Goal: Transaction & Acquisition: Purchase product/service

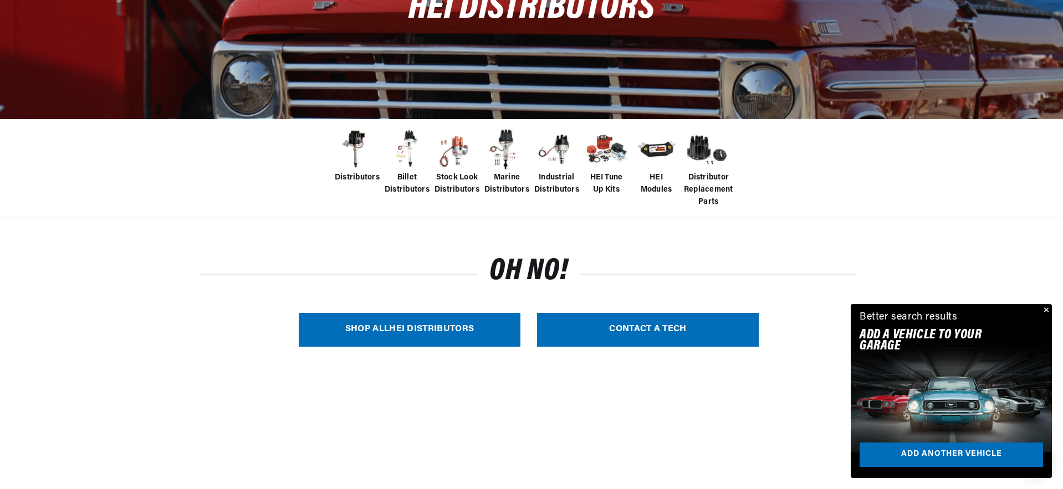
click at [367, 321] on link "SHOP ALL HEI Distributors" at bounding box center [410, 330] width 222 height 34
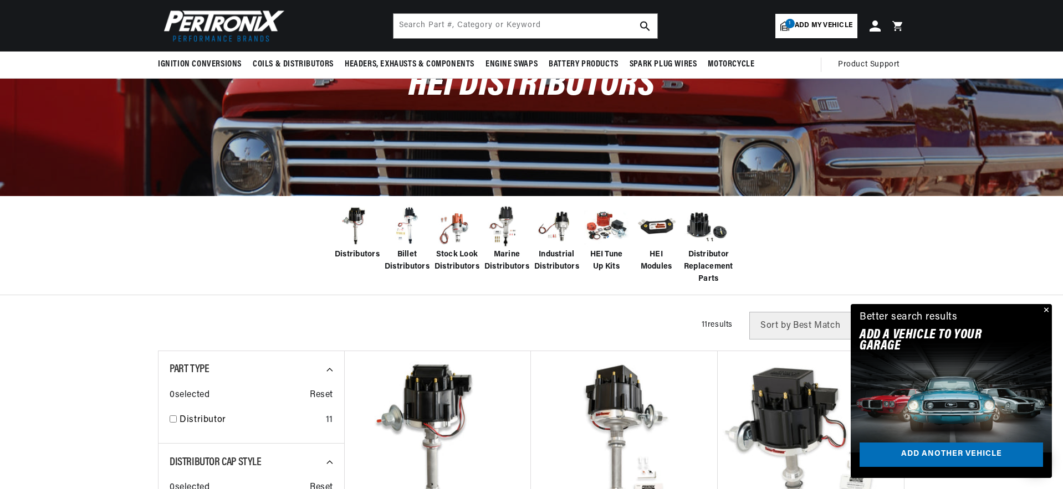
click at [460, 264] on span "Stock Look Distributors" at bounding box center [456, 261] width 45 height 25
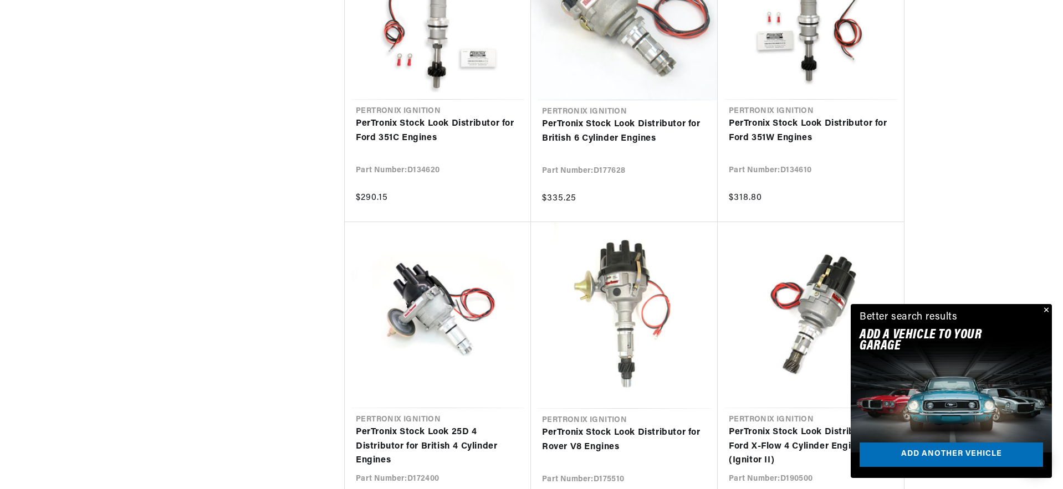
scroll to position [0, 280]
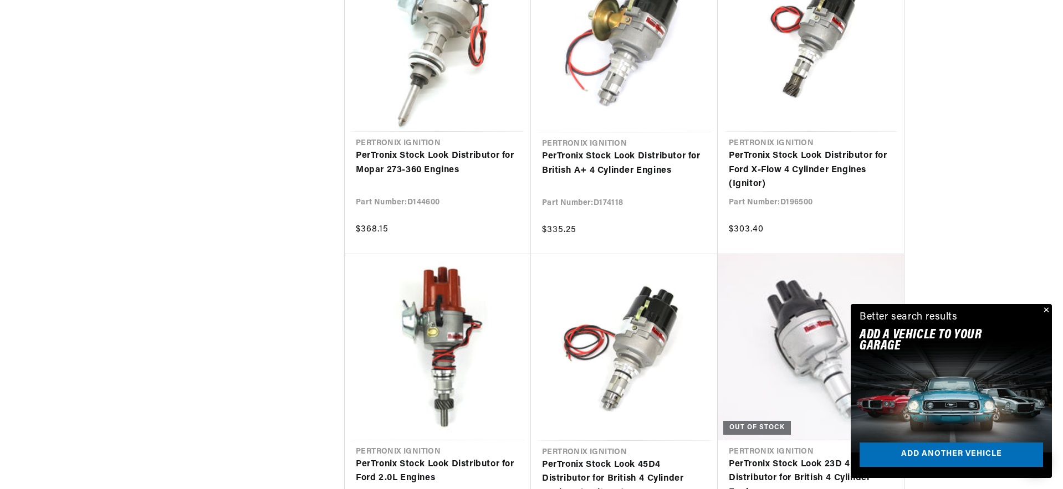
click at [1044, 307] on button "Close" at bounding box center [1044, 310] width 13 height 13
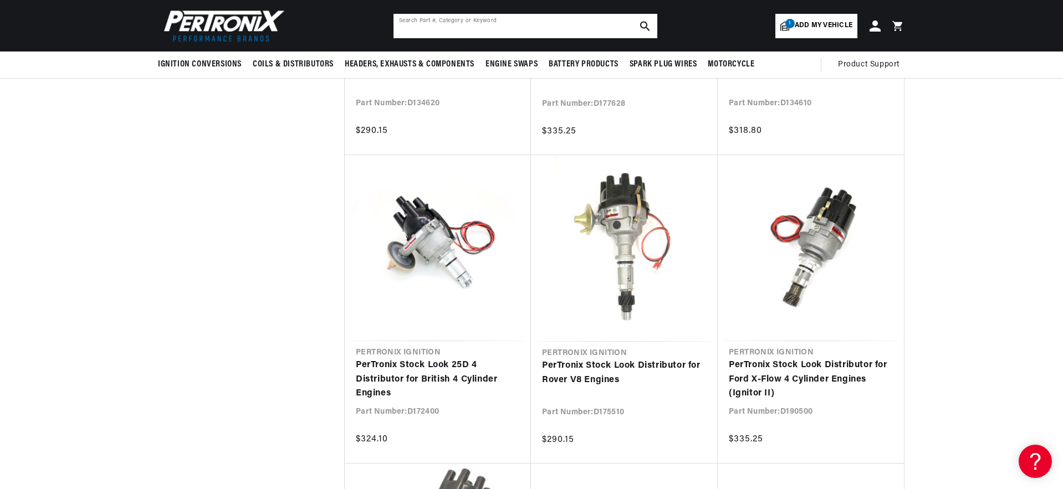
click at [535, 24] on input "text" at bounding box center [525, 26] width 264 height 24
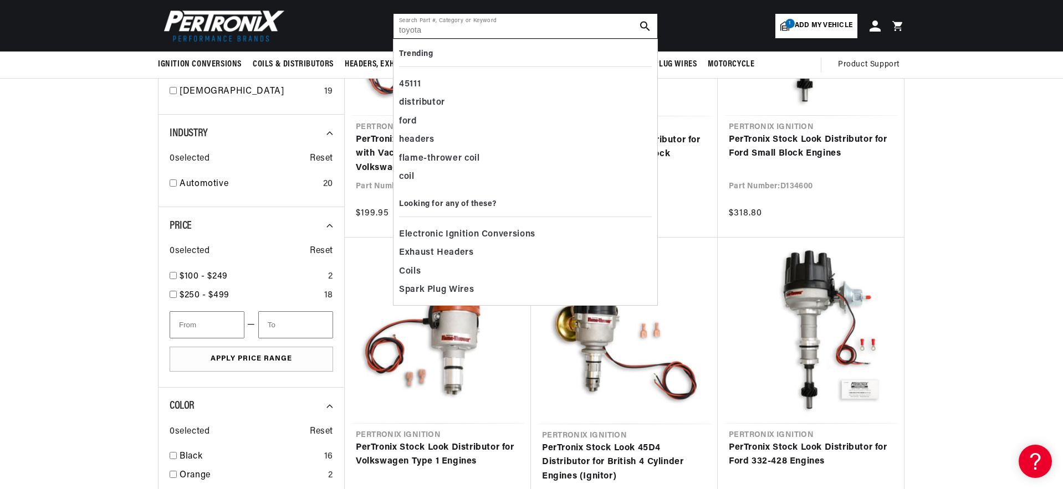
type input "toyota"
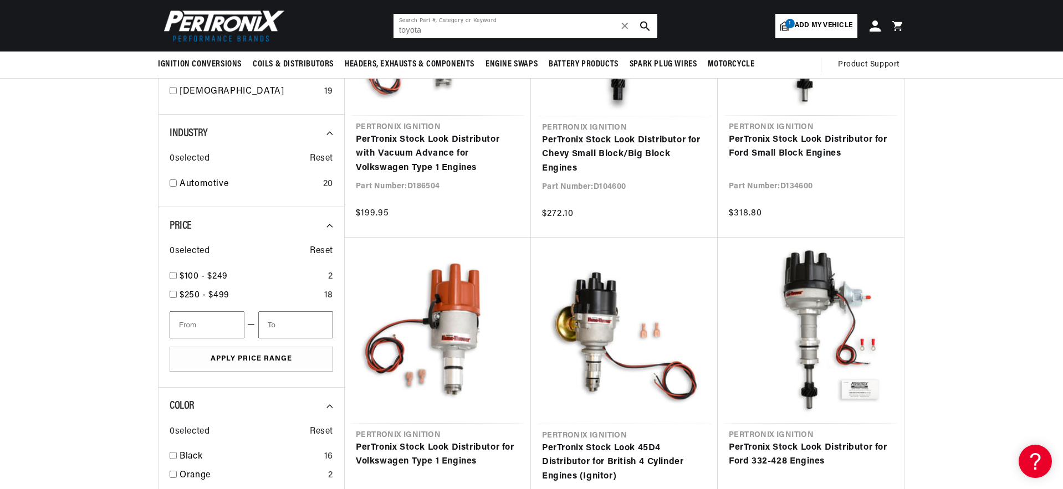
scroll to position [0, 300]
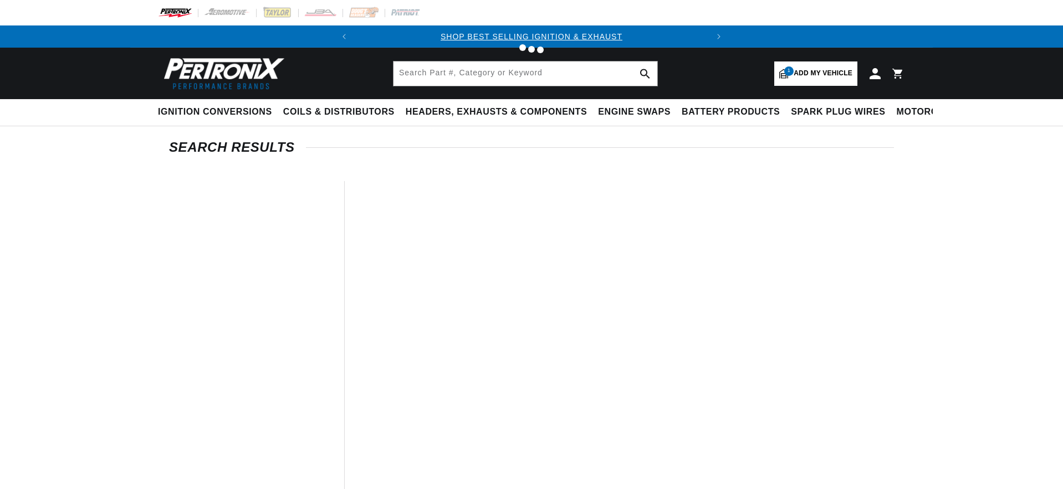
type input "toyota"
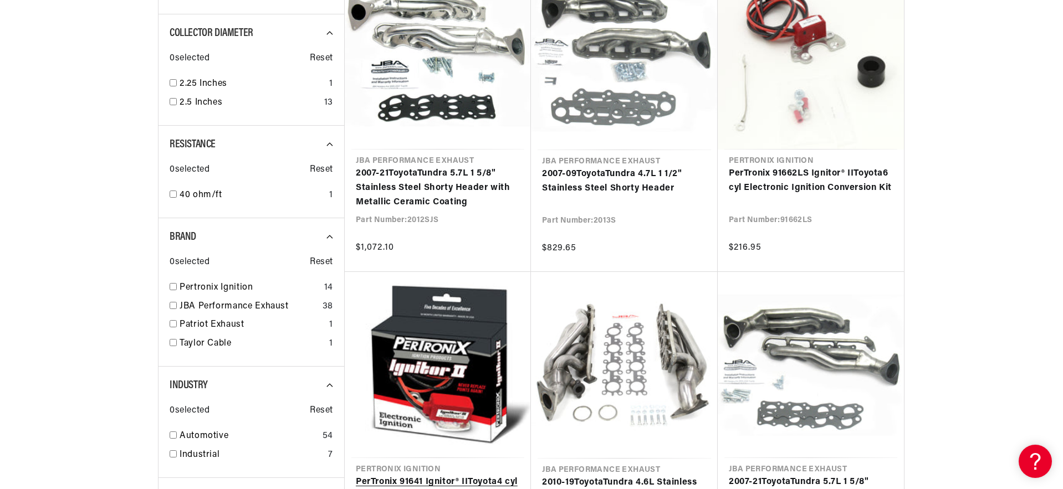
scroll to position [0, 336]
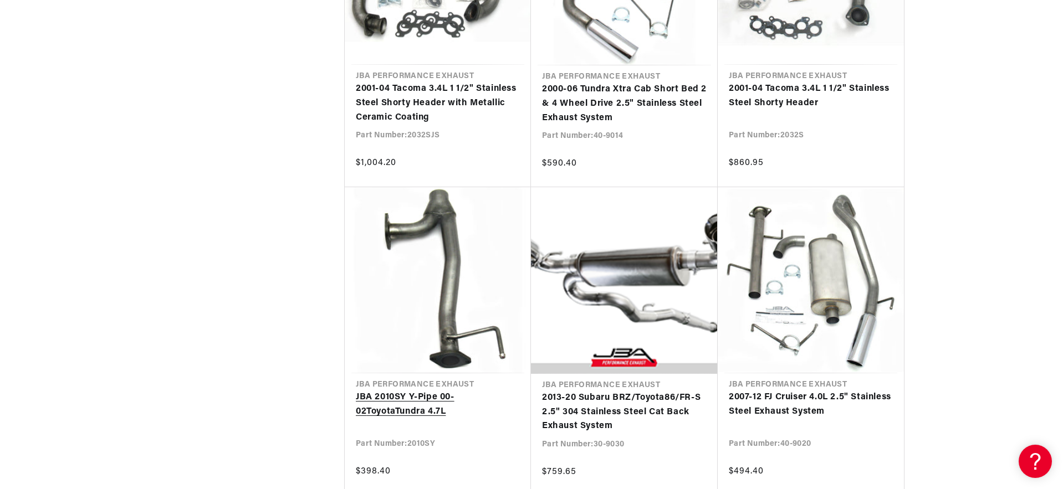
scroll to position [2182, 0]
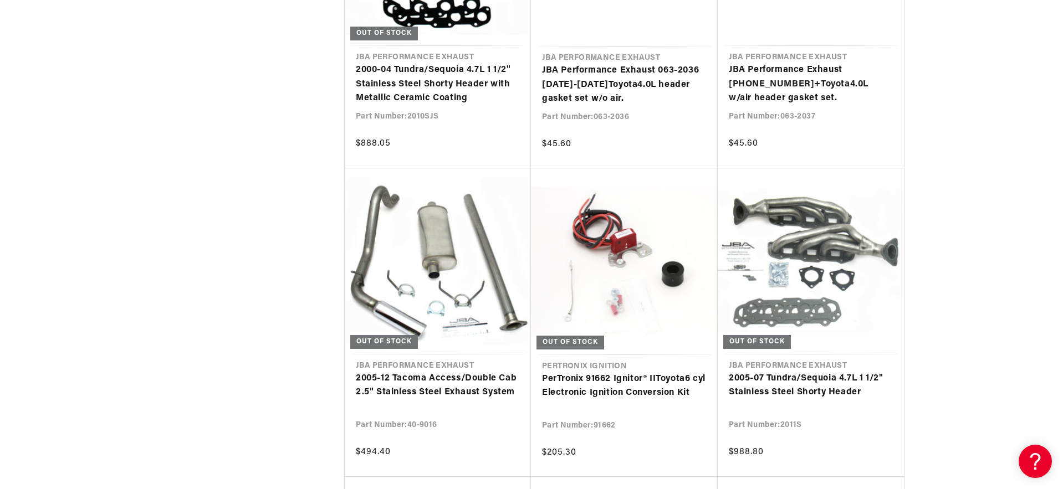
scroll to position [0, 336]
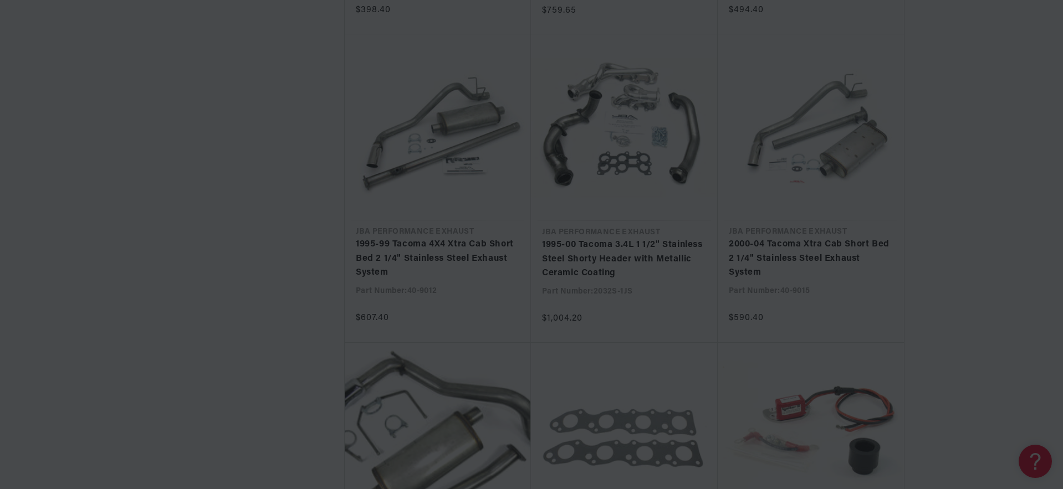
scroll to position [0, 336]
click at [130, 177] on div "SEARCH RESULTS All Products query : toyota Filters 54 results Show Universal Pa…" at bounding box center [531, 320] width 802 height 5673
click at [211, 102] on div "All Products query : toyota Filters 54 results Show Universal Parts Sort by Bes…" at bounding box center [531, 335] width 747 height 5614
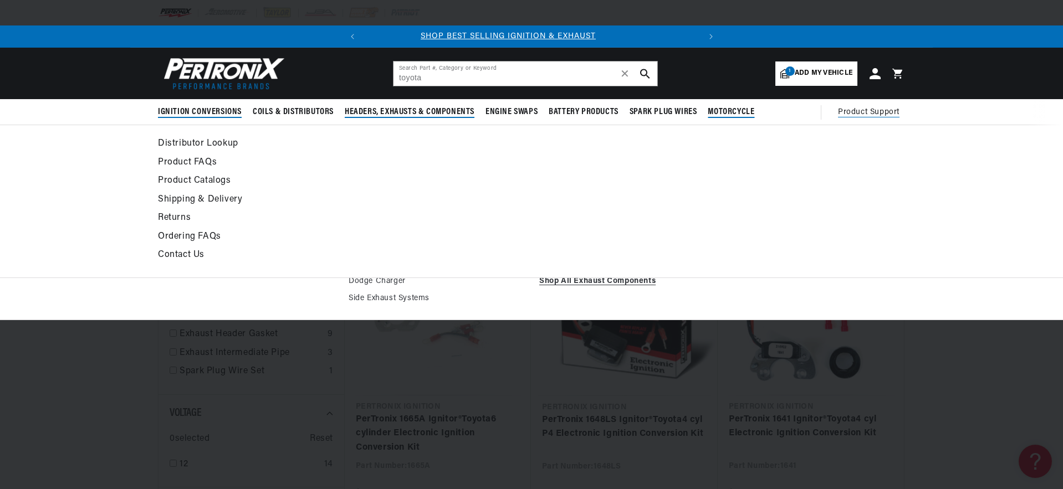
scroll to position [0, 0]
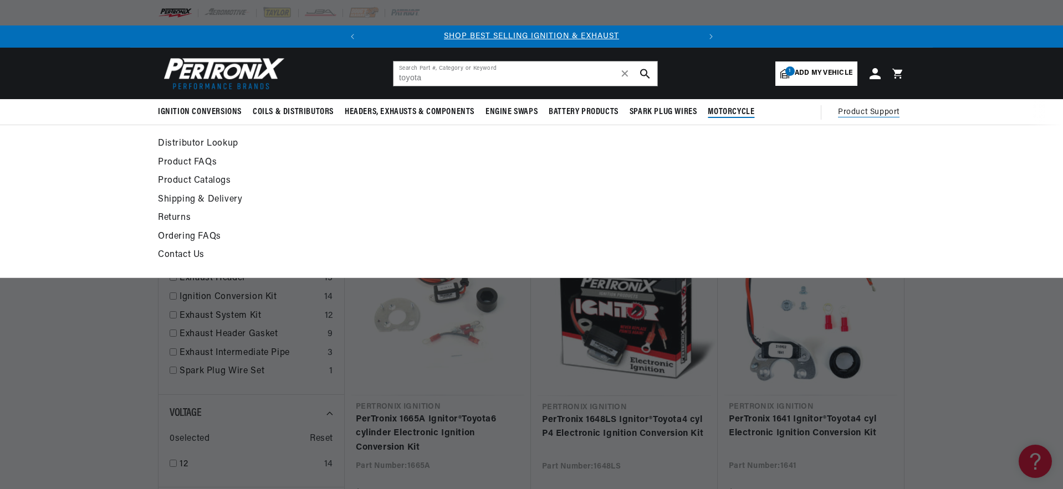
click at [829, 74] on span "Add my vehicle" at bounding box center [823, 73] width 58 height 11
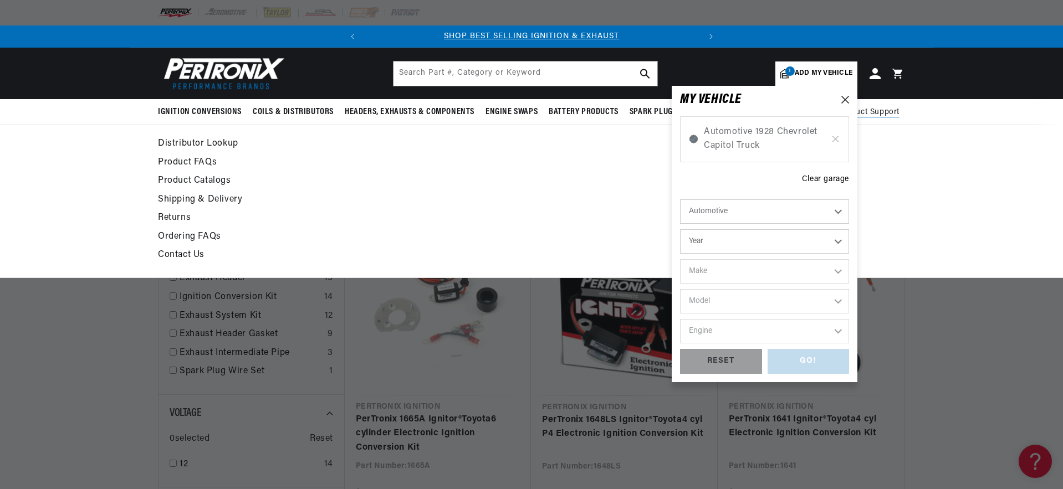
click at [782, 244] on select "Year 2026 2025 2024 2023 2022 2021 2020 2019 2018 2017 2016 2015 2014 2013 2012…" at bounding box center [764, 241] width 169 height 24
select select "1998"
click at [731, 261] on select "Make Buick Chevrolet Chrysler Dodge Ford GMC Hyundai Isuzu Jeep Lincoln Mazda M…" at bounding box center [764, 271] width 169 height 24
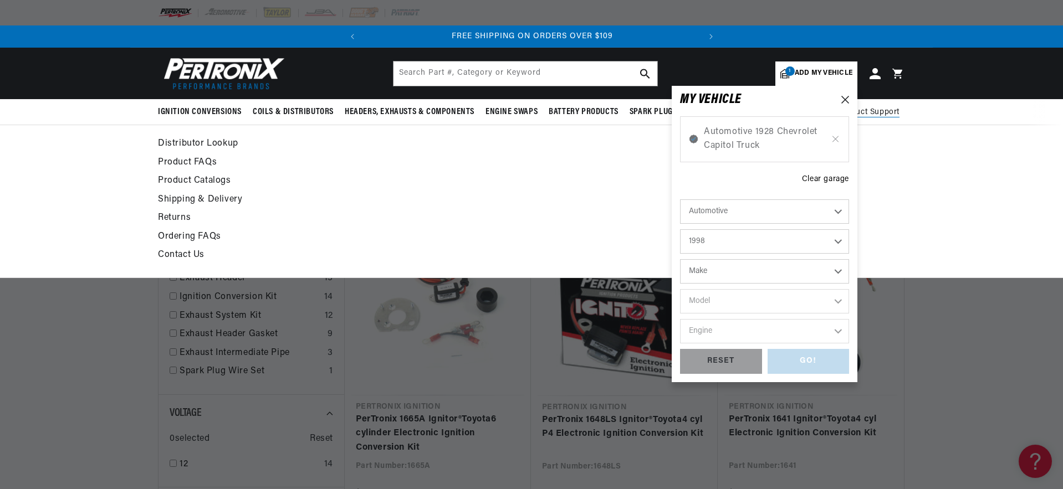
select select "Toyota"
click at [746, 300] on select "Model 4Runner Tacoma" at bounding box center [764, 301] width 169 height 24
select select "Tacoma"
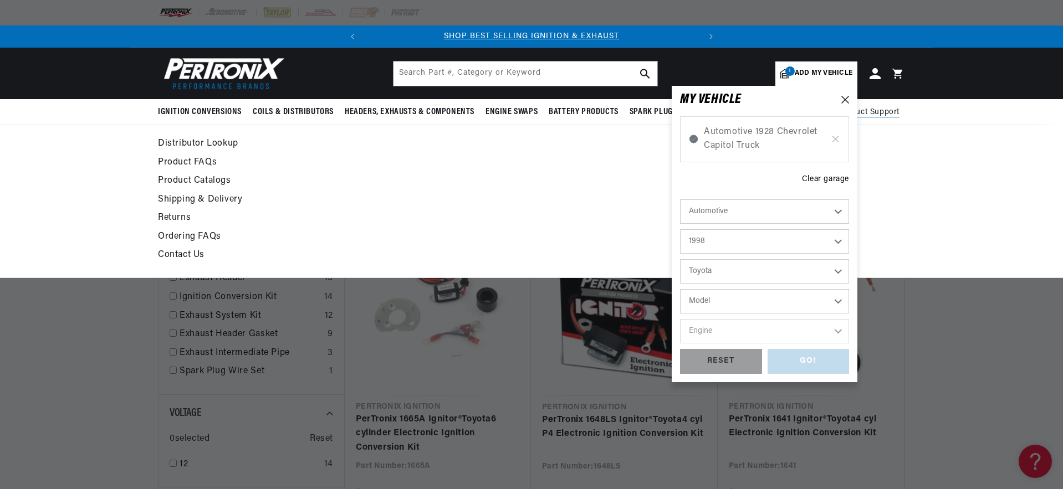
select select "Tacoma"
click at [743, 335] on select "Engine 2.4L 2.7L 3.4L" at bounding box center [764, 331] width 169 height 24
select select "2.7L"
click at [798, 362] on div "GO!" at bounding box center [808, 361] width 82 height 25
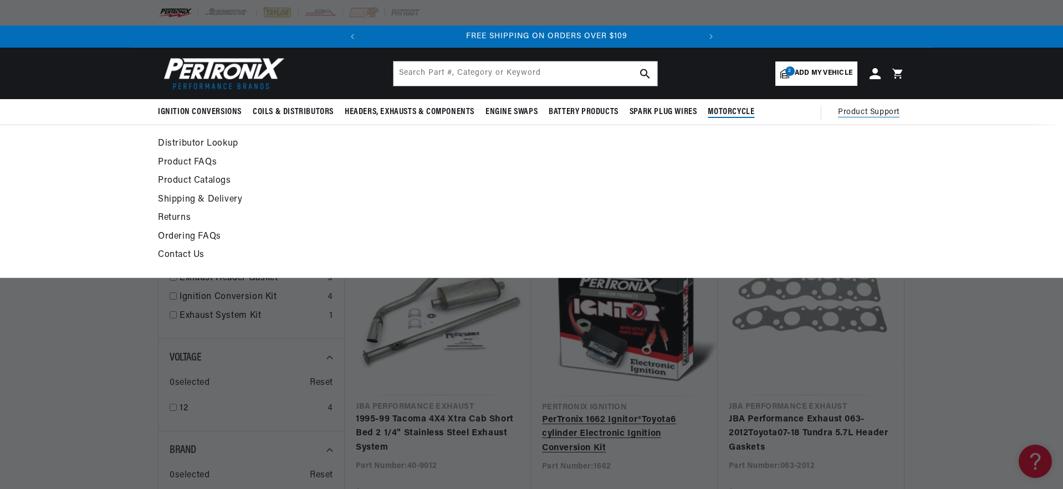
scroll to position [0, 336]
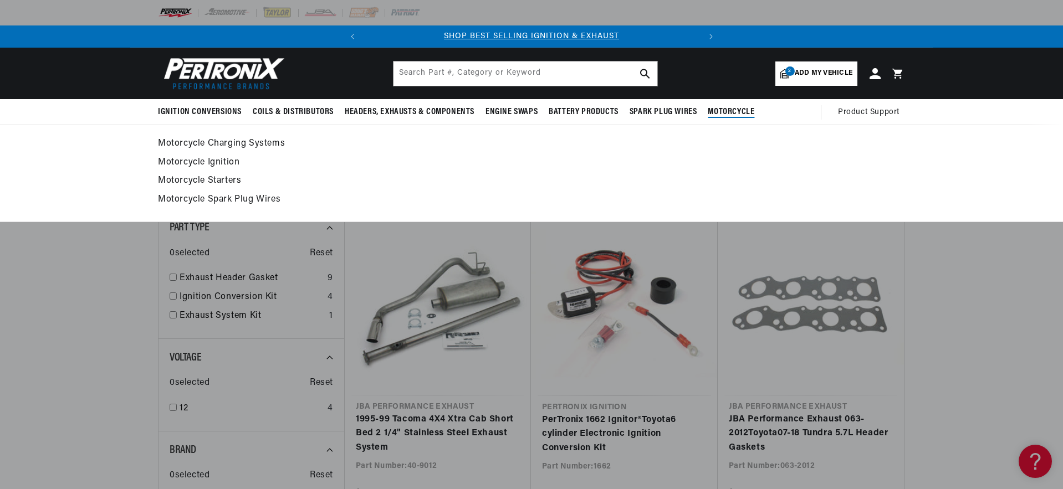
click at [230, 60] on img at bounding box center [221, 73] width 127 height 38
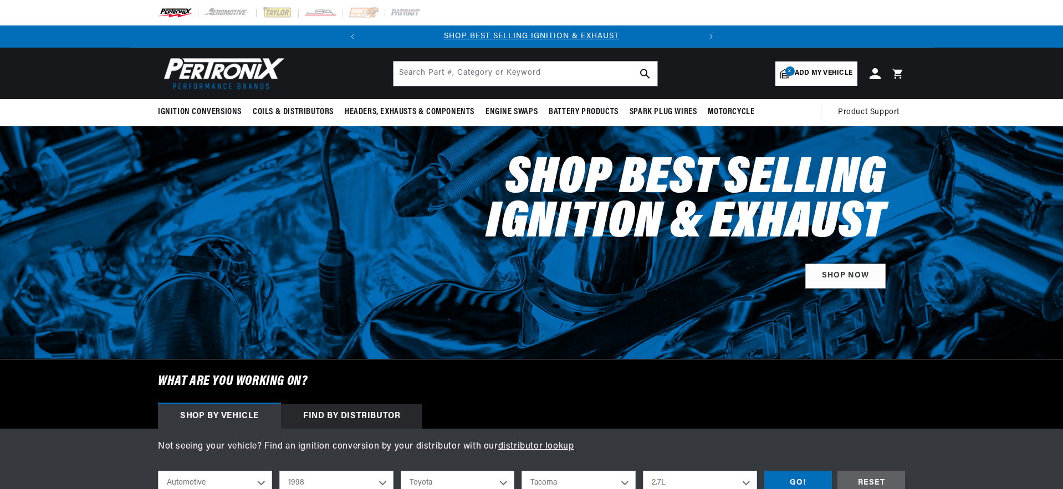
select select "1998"
select select "Toyota"
select select "Tacoma"
select select "2.7L"
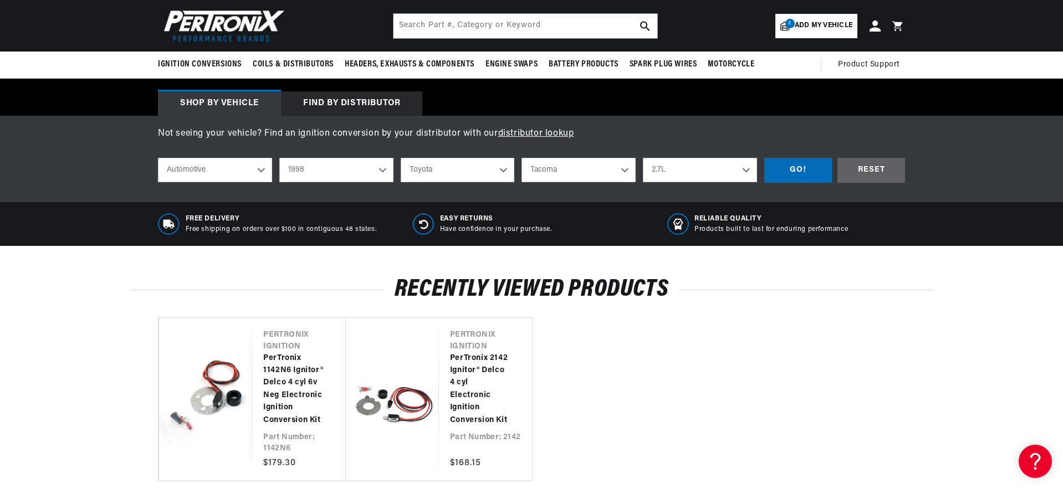
scroll to position [61, 0]
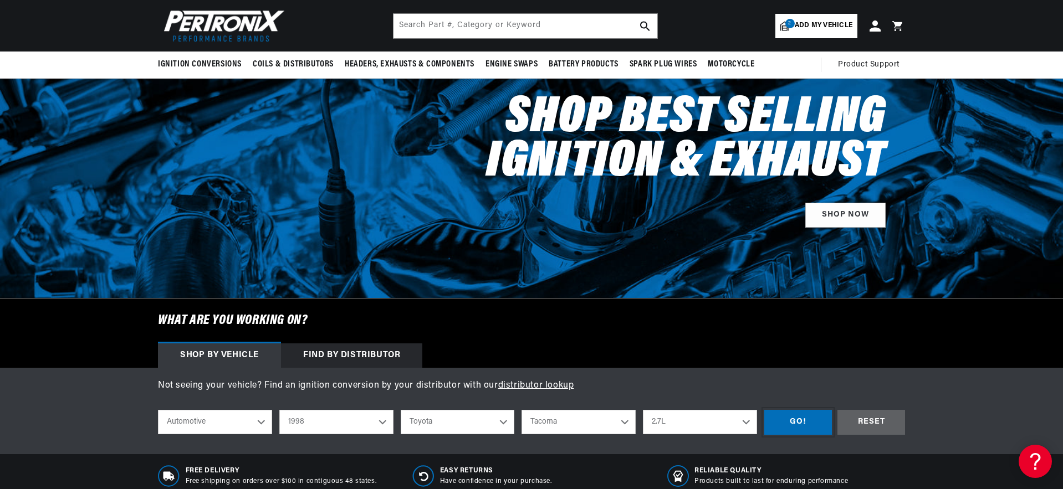
click at [794, 427] on div "GO!" at bounding box center [798, 422] width 68 height 25
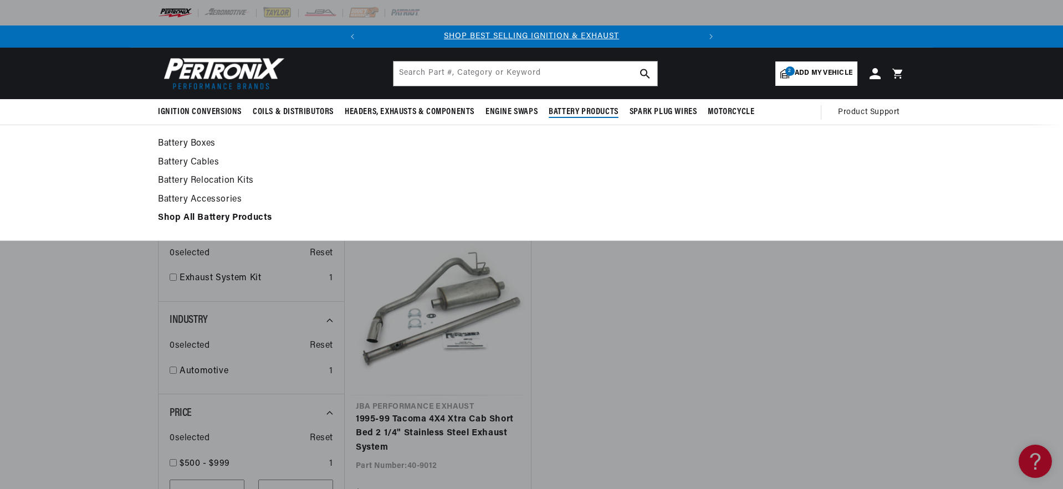
click at [204, 143] on link "Battery Boxes" at bounding box center [531, 144] width 747 height 16
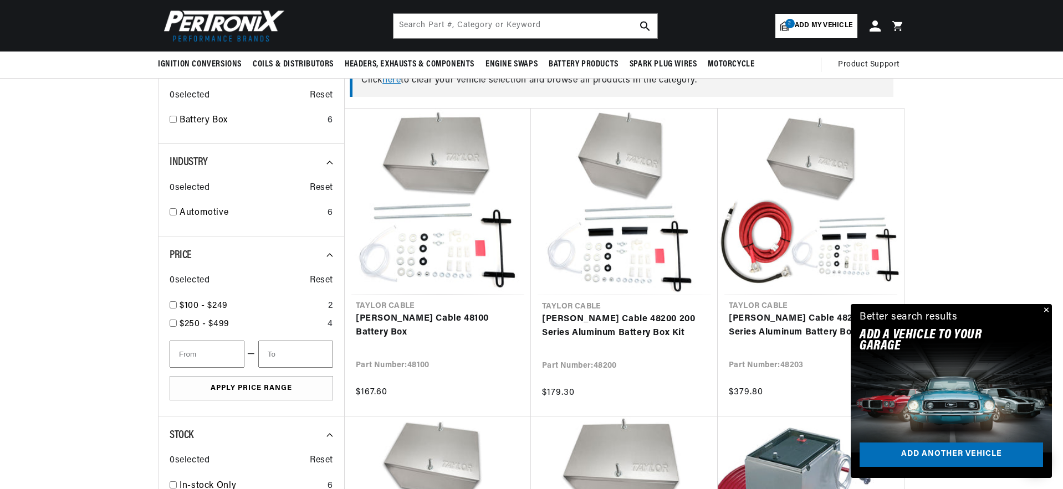
scroll to position [281, 0]
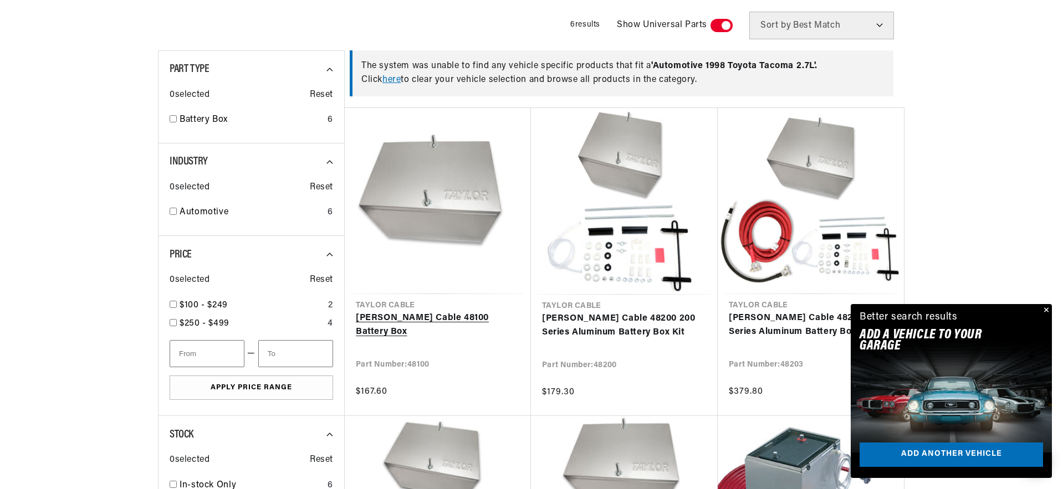
click at [423, 320] on link "[PERSON_NAME] Cable 48100 Battery Box" at bounding box center [438, 325] width 164 height 28
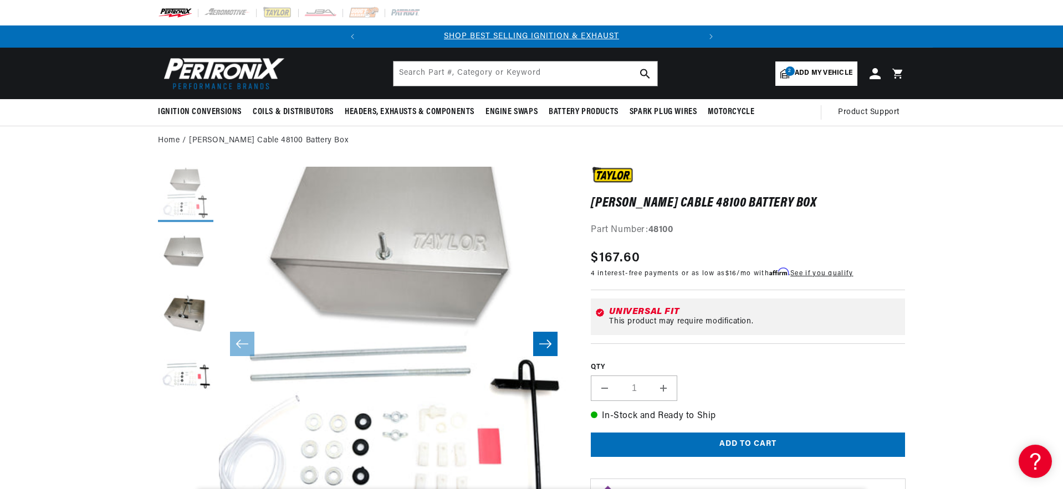
click at [178, 197] on button "Load image 1 in gallery view" at bounding box center [185, 194] width 55 height 55
click at [183, 239] on button "Load image 2 in gallery view" at bounding box center [185, 255] width 55 height 55
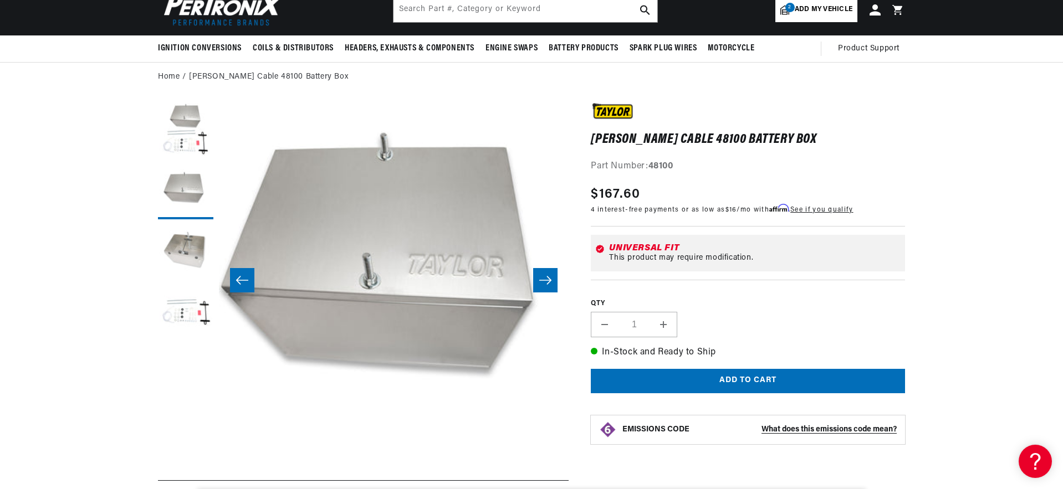
scroll to position [65, 0]
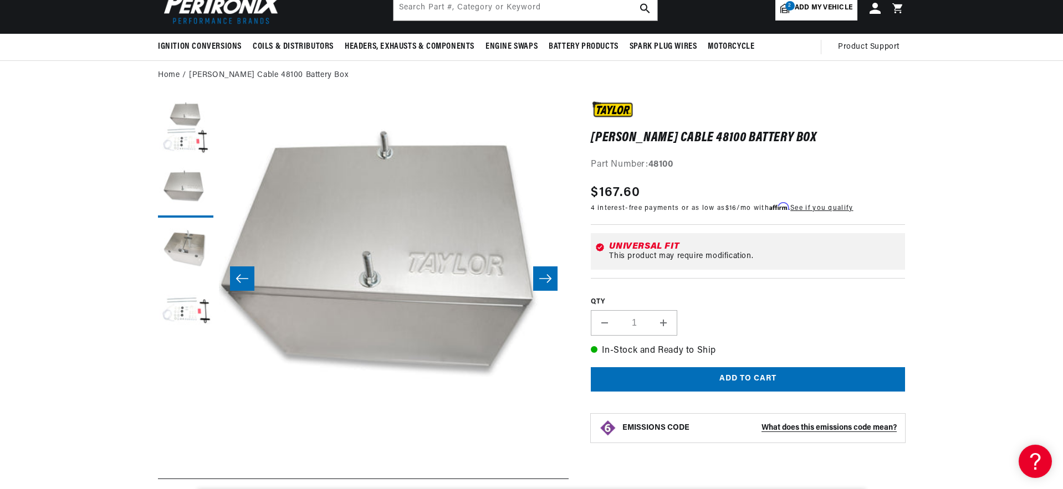
click at [183, 248] on button "Load image 3 in gallery view" at bounding box center [185, 250] width 55 height 55
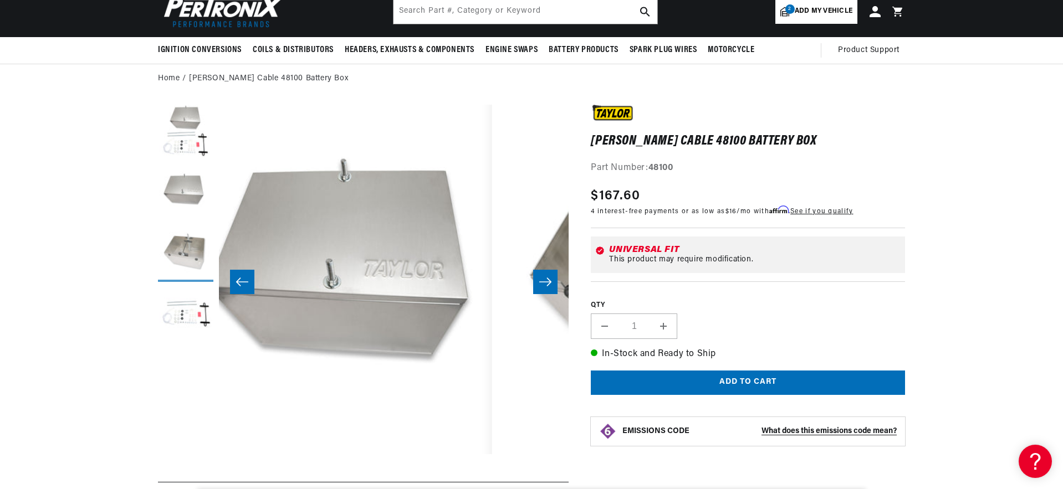
scroll to position [0, 350]
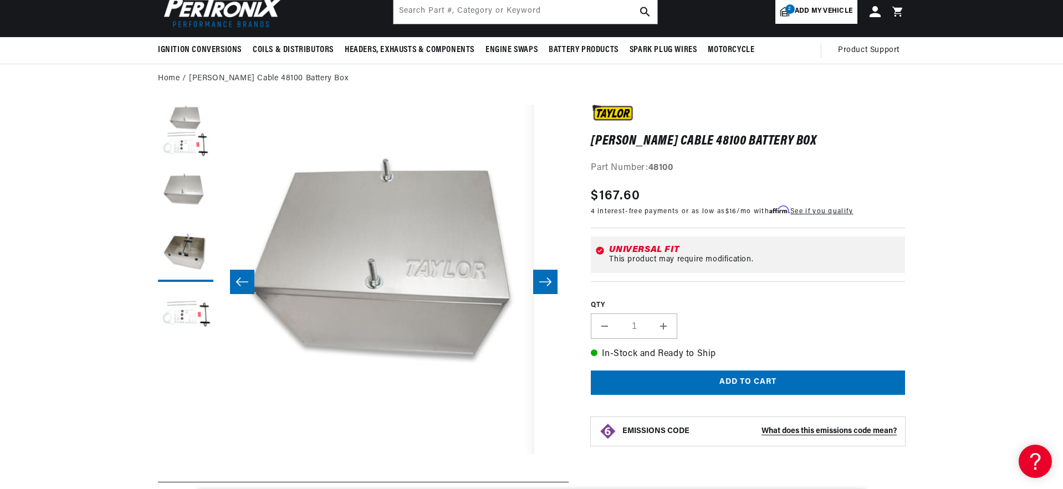
click at [542, 282] on icon "Slide right" at bounding box center [545, 282] width 12 height 8
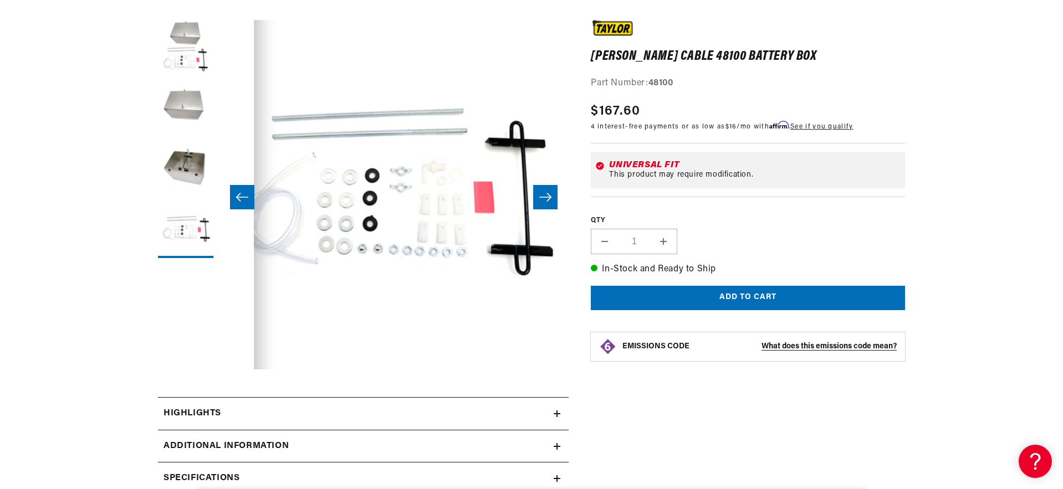
scroll to position [0, 336]
